Goal: Task Accomplishment & Management: Use online tool/utility

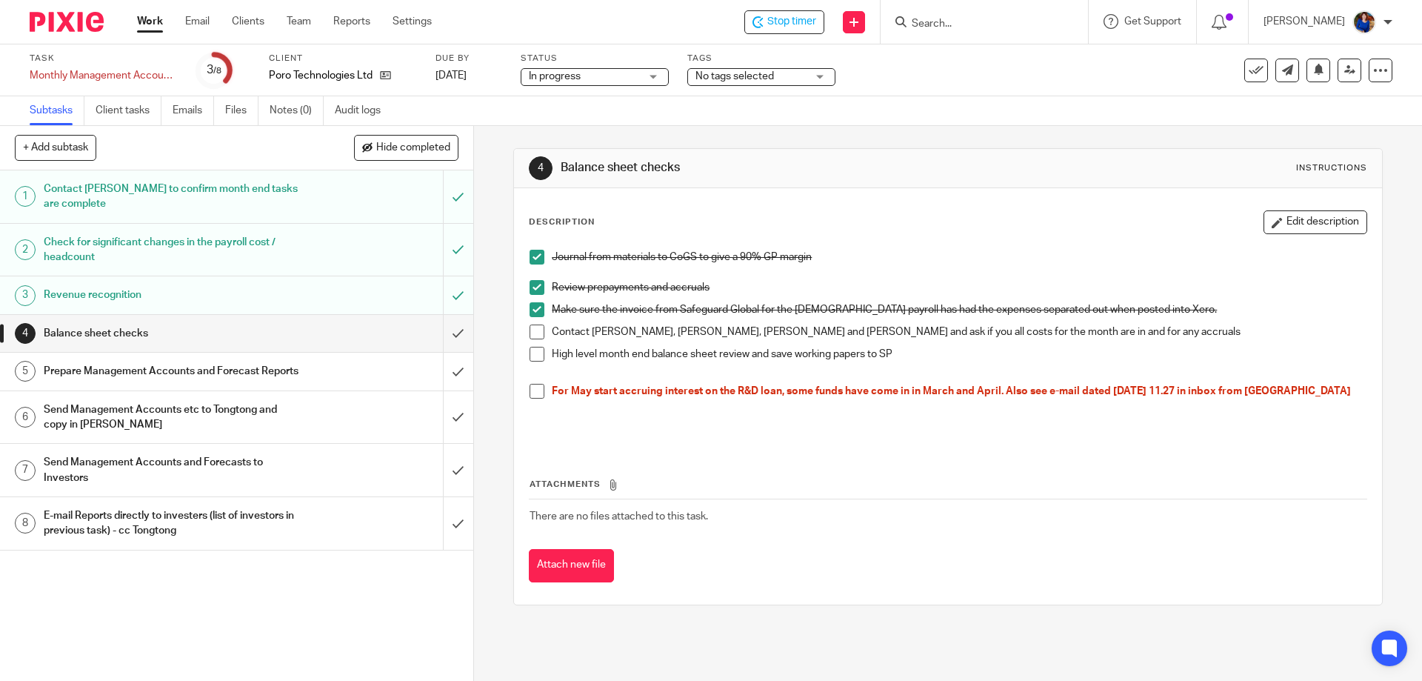
click at [536, 356] on span at bounding box center [537, 354] width 15 height 15
click at [533, 394] on span at bounding box center [537, 391] width 15 height 15
click at [538, 330] on span at bounding box center [537, 331] width 15 height 15
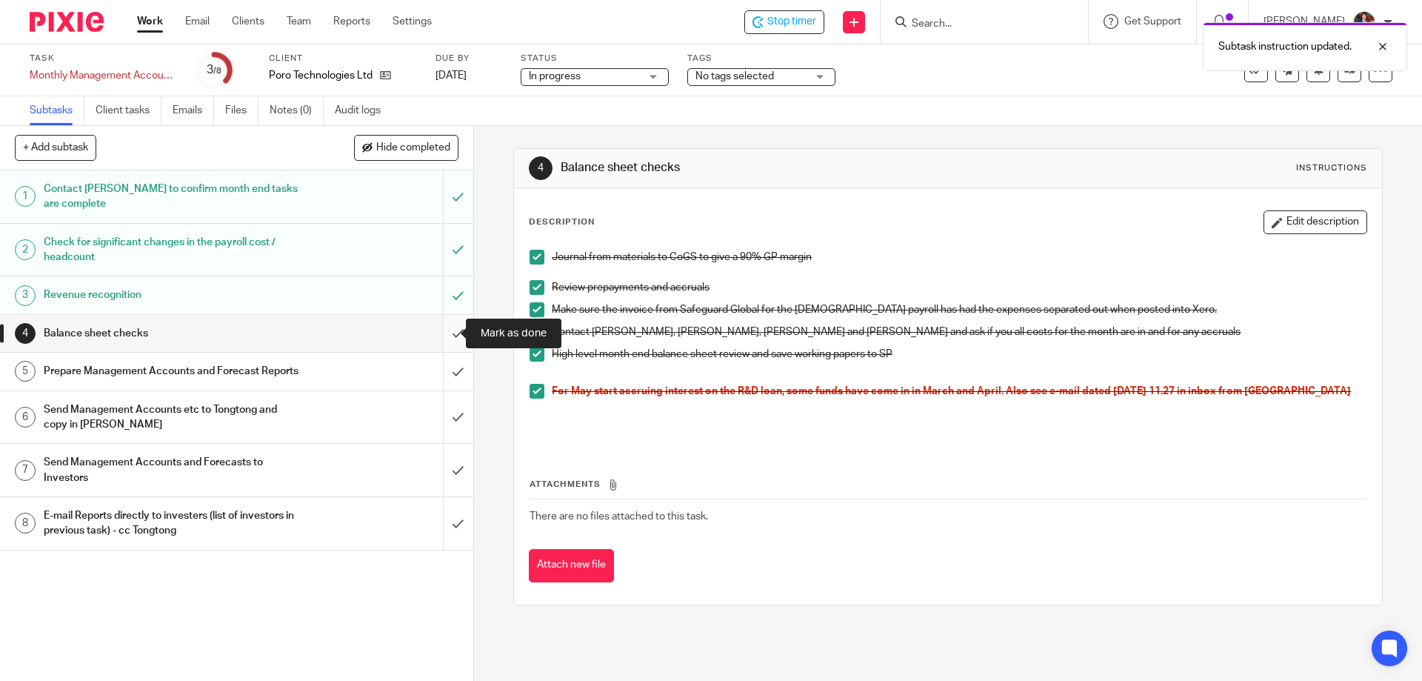
click at [447, 330] on input "submit" at bounding box center [236, 333] width 473 height 37
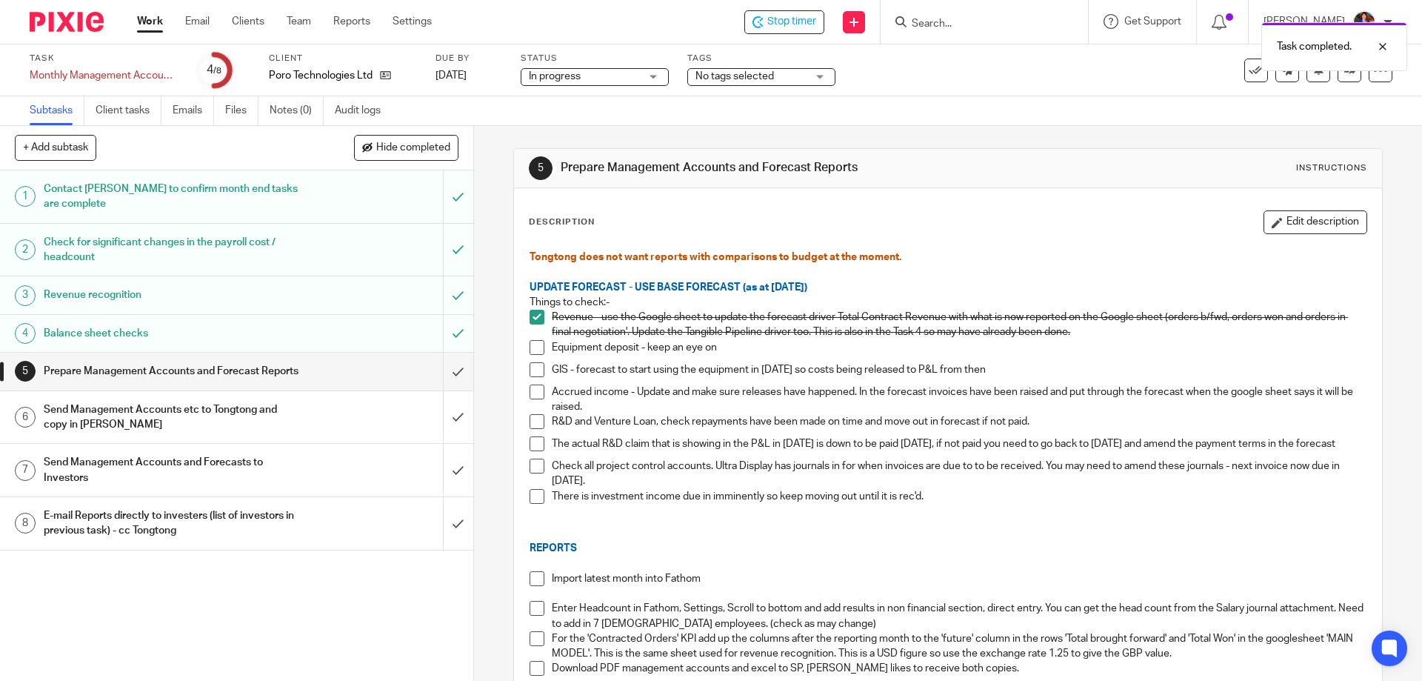
click at [532, 352] on span at bounding box center [537, 347] width 15 height 15
click at [533, 371] on span at bounding box center [537, 369] width 15 height 15
click at [536, 390] on span at bounding box center [537, 391] width 15 height 15
click at [534, 421] on span at bounding box center [537, 421] width 15 height 15
click at [533, 443] on span at bounding box center [537, 443] width 15 height 15
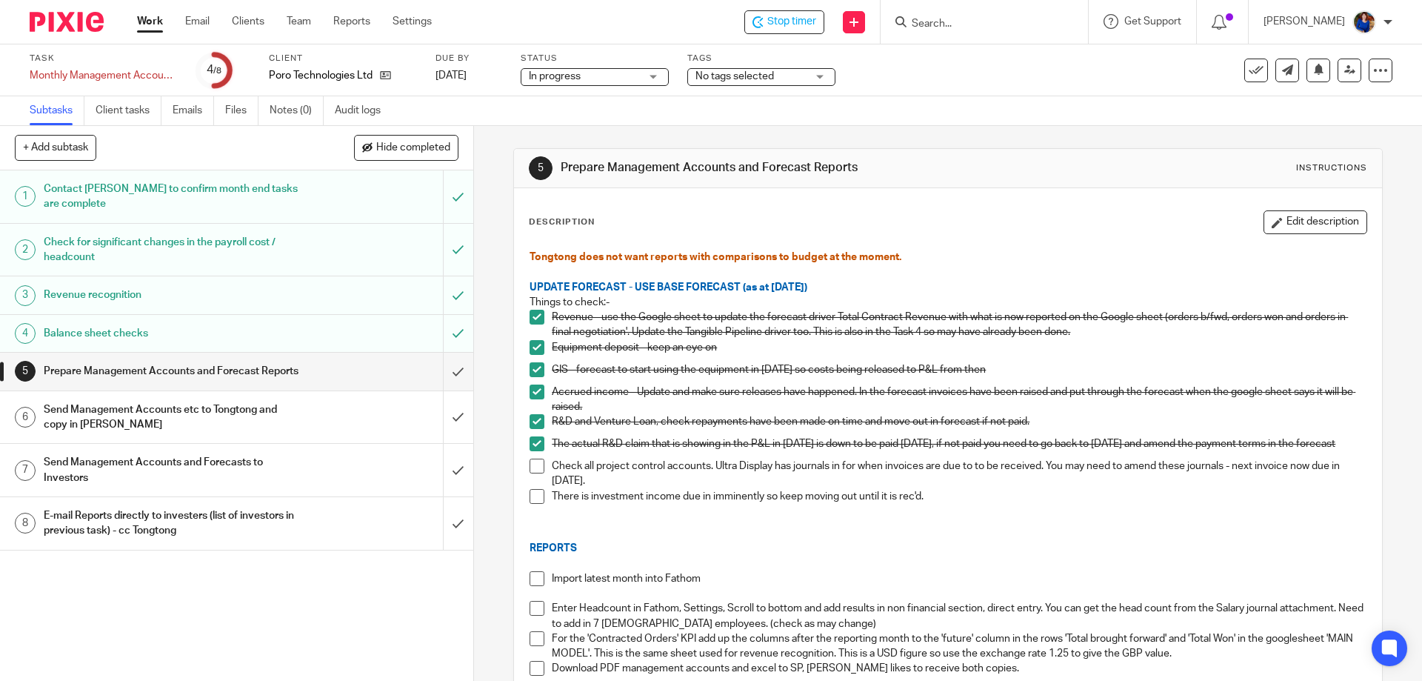
click at [534, 473] on span at bounding box center [537, 465] width 15 height 15
click at [532, 504] on span at bounding box center [537, 496] width 15 height 15
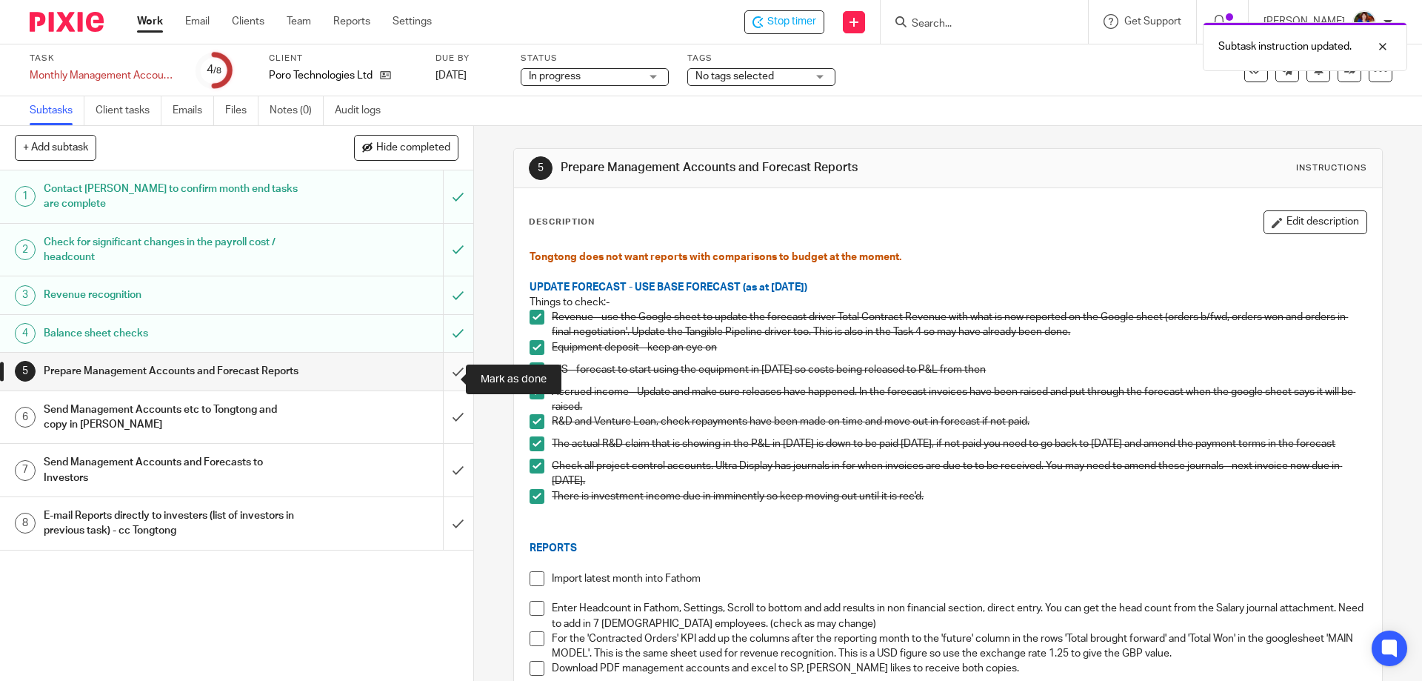
click at [442, 381] on input "submit" at bounding box center [236, 371] width 473 height 37
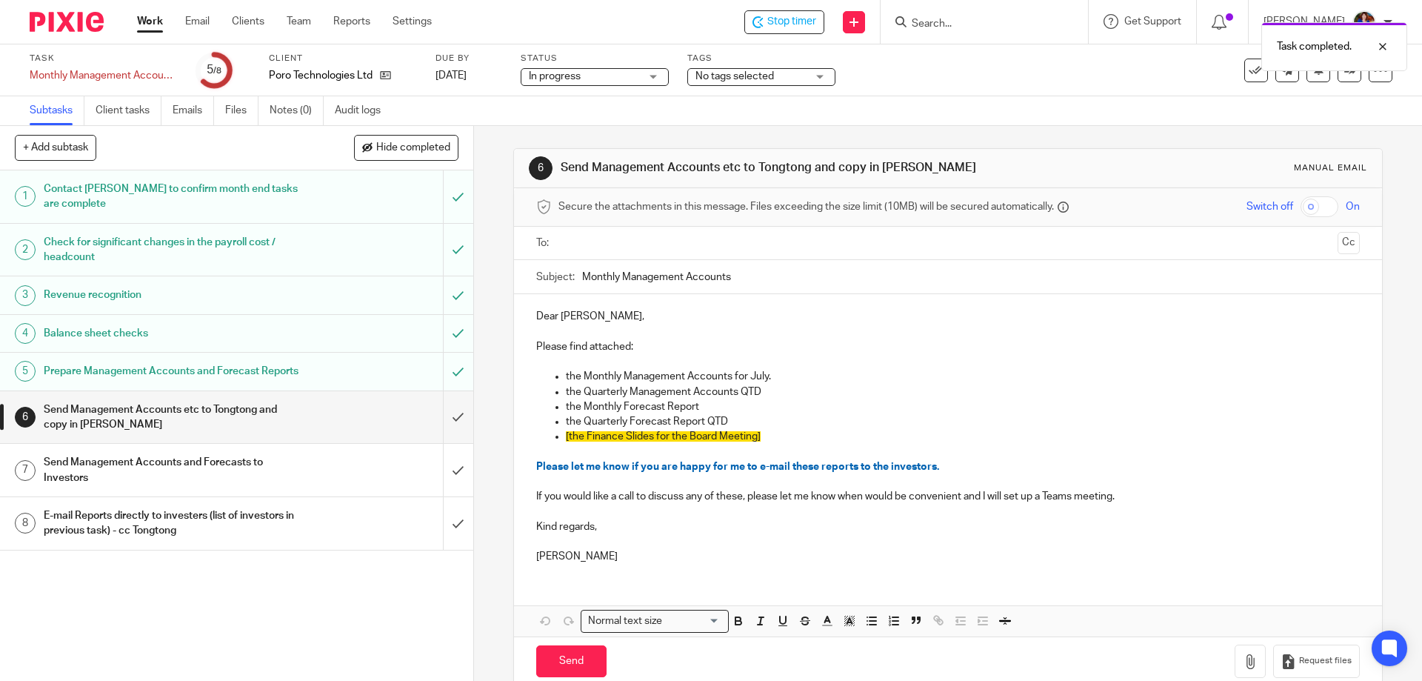
click at [810, 21] on div "Task completed." at bounding box center [1059, 43] width 696 height 56
click at [798, 18] on div "Task completed." at bounding box center [1059, 43] width 696 height 56
click at [793, 21] on span "Stop timer" at bounding box center [791, 22] width 49 height 16
